Goal: Transaction & Acquisition: Purchase product/service

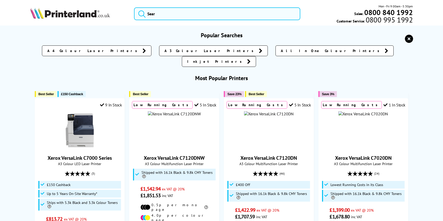
click at [212, 14] on input "search" at bounding box center [217, 13] width 166 height 13
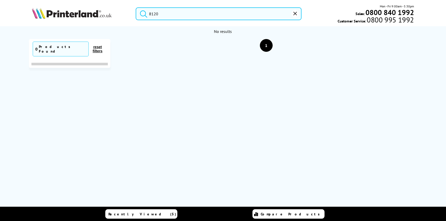
drag, startPoint x: 191, startPoint y: 16, endPoint x: 158, endPoint y: 15, distance: 32.7
click at [158, 15] on input "8120" at bounding box center [219, 13] width 166 height 13
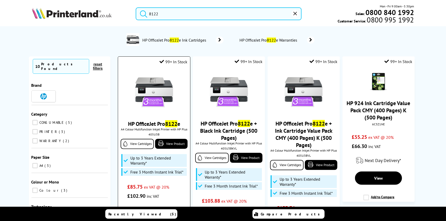
type input "8122"
click at [156, 93] on img at bounding box center [154, 92] width 38 height 38
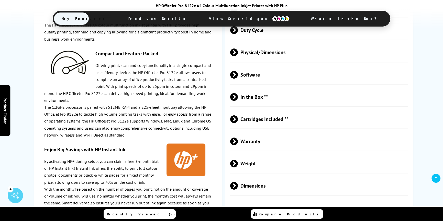
scroll to position [1192, 0]
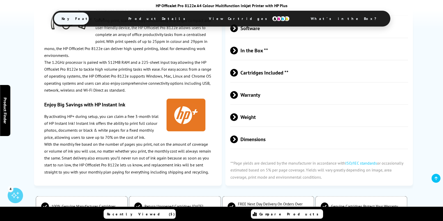
click at [265, 74] on span "Cartridges Included **" at bounding box center [319, 72] width 178 height 19
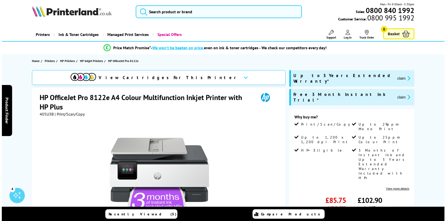
scroll to position [0, 0]
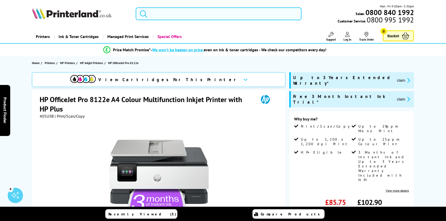
click at [182, 17] on input "search" at bounding box center [219, 13] width 166 height 13
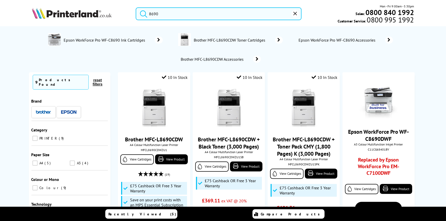
type input "8690"
